Goal: Information Seeking & Learning: Learn about a topic

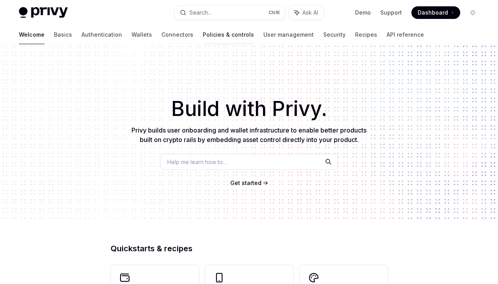
click at [203, 35] on link "Policies & controls" at bounding box center [228, 34] width 51 height 19
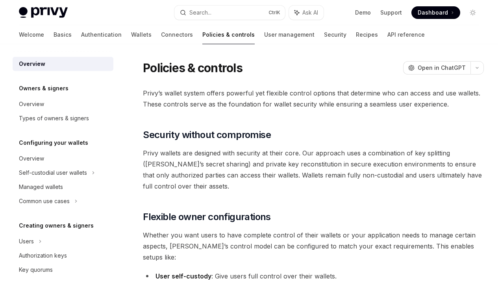
click at [0, 0] on link "Robust policies" at bounding box center [0, 0] width 0 height 0
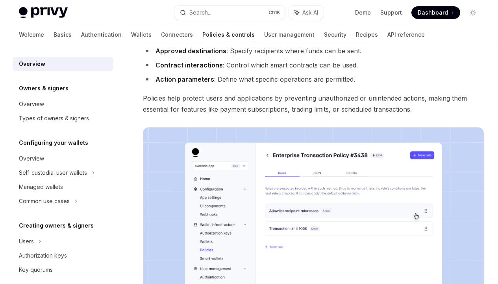
scroll to position [371, 0]
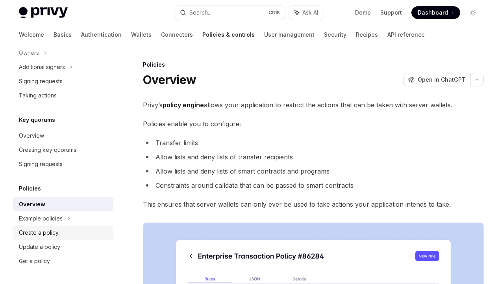
click at [60, 232] on div "Create a policy" at bounding box center [64, 232] width 90 height 9
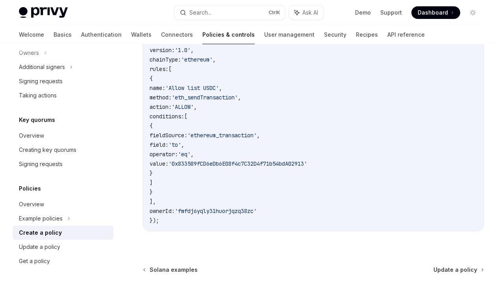
scroll to position [276, 0]
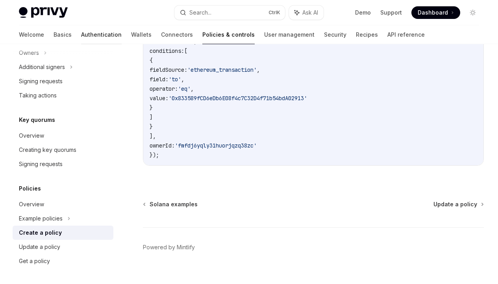
click at [81, 35] on link "Authentication" at bounding box center [101, 34] width 41 height 19
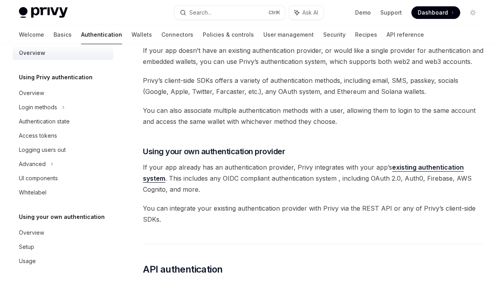
scroll to position [355, 0]
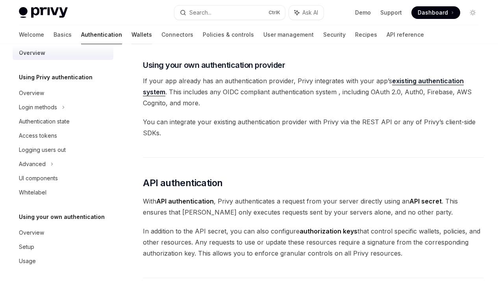
click at [132, 35] on link "Wallets" at bounding box center [142, 34] width 20 height 19
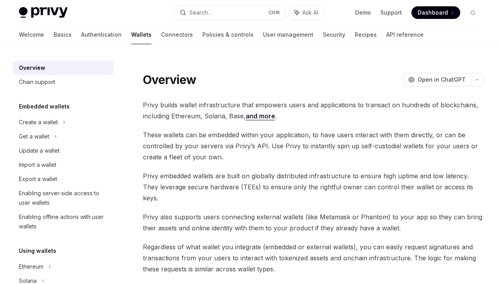
click at [0, 0] on link "Embedded wallets" at bounding box center [0, 0] width 0 height 0
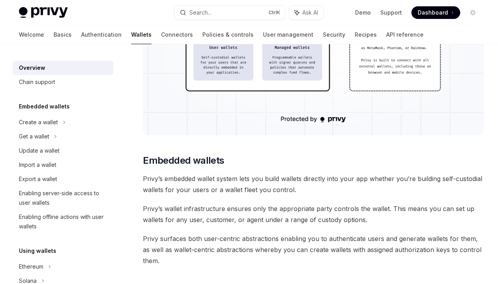
scroll to position [415, 0]
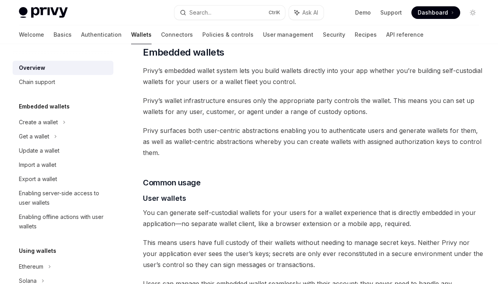
click at [0, 0] on link "User wallets" at bounding box center [0, 0] width 0 height 0
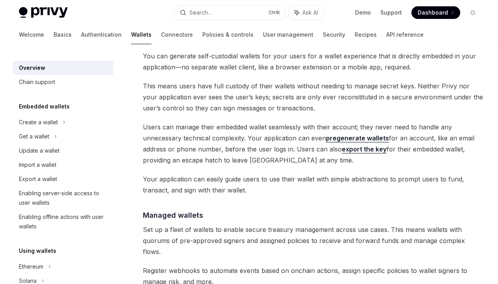
scroll to position [595, 0]
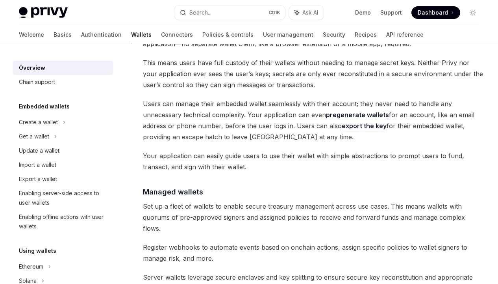
click at [0, 0] on link "External wallets" at bounding box center [0, 0] width 0 height 0
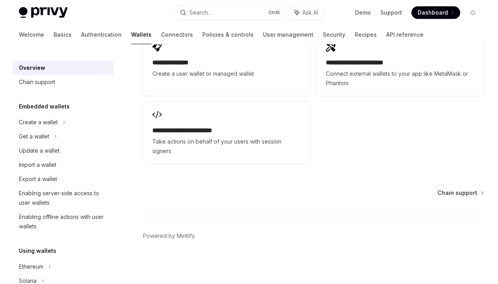
scroll to position [1386, 0]
click at [0, 0] on link "Get started" at bounding box center [0, 0] width 0 height 0
click at [326, 88] on span "Connect external wallets to your app like MetaMask or Phantom" at bounding box center [400, 78] width 149 height 19
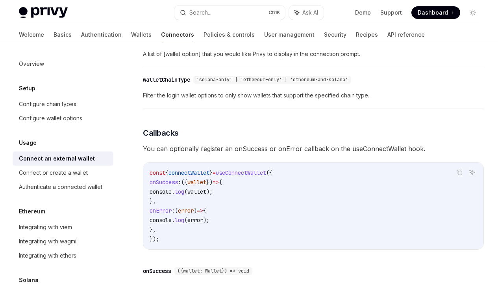
scroll to position [394, 0]
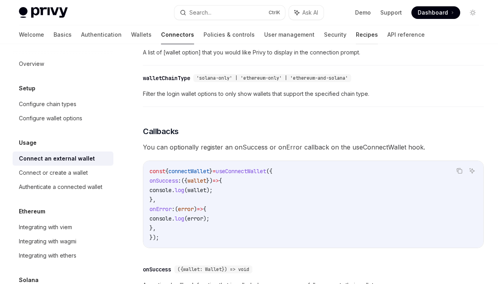
click at [356, 35] on link "Recipes" at bounding box center [367, 34] width 22 height 19
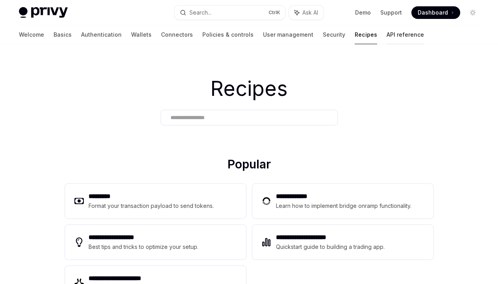
click at [387, 35] on link "API reference" at bounding box center [405, 34] width 37 height 19
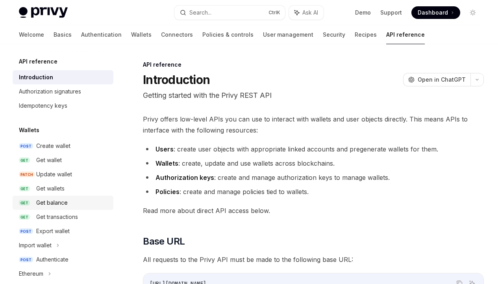
click at [60, 202] on div "Get balance" at bounding box center [52, 202] width 32 height 9
type textarea "*"
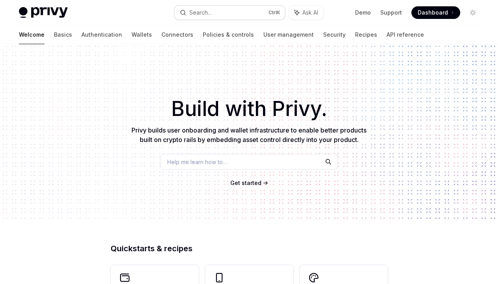
click at [229, 12] on button "Search... Ctrl K" at bounding box center [230, 13] width 111 height 14
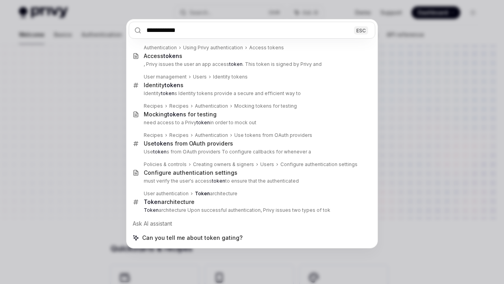
click at [252, 30] on input "**********" at bounding box center [252, 30] width 247 height 17
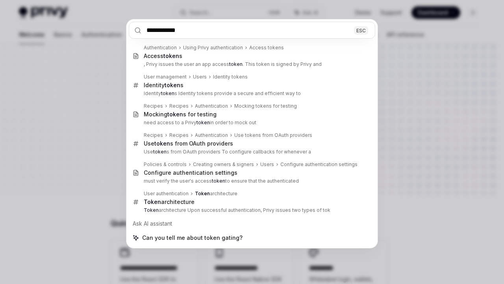
click at [252, 30] on input "**********" at bounding box center [252, 30] width 247 height 17
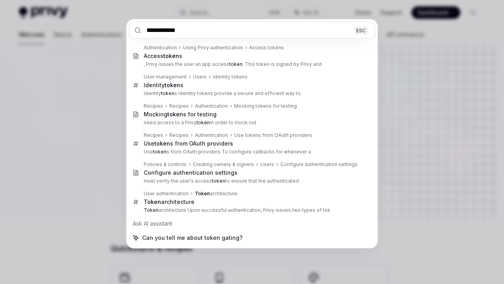
scroll to position [5, 0]
type input "**********"
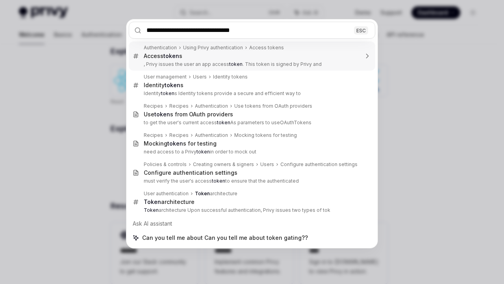
scroll to position [339, 0]
